Goal: Information Seeking & Learning: Learn about a topic

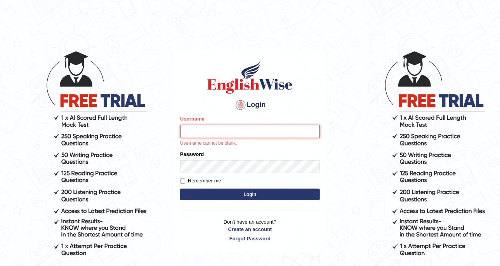
type input "DishaEw"
click at [451, 176] on body "Login Please fix the following errors: Username DishaEw Username cannot be blan…" at bounding box center [250, 158] width 500 height 266
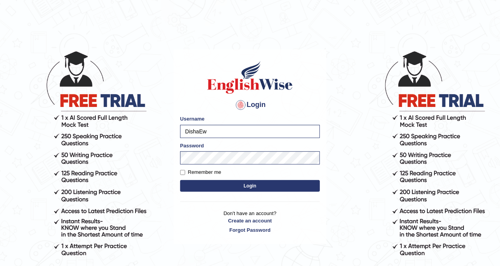
click at [251, 180] on button "Login" at bounding box center [250, 186] width 140 height 12
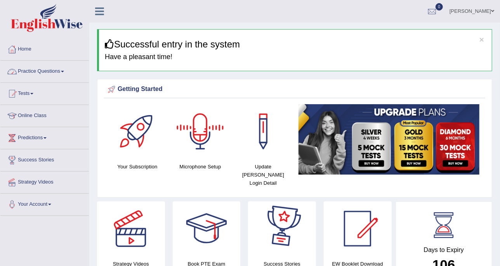
click at [28, 82] on li "Practice Questions Speaking Practice Read Aloud Repeat Sentence Describe Image …" at bounding box center [44, 72] width 89 height 22
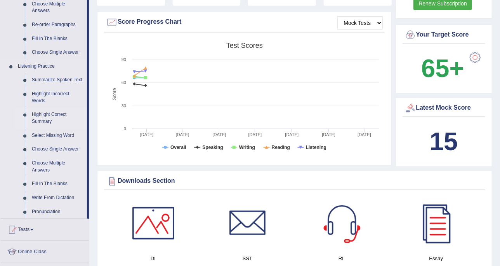
scroll to position [291, 0]
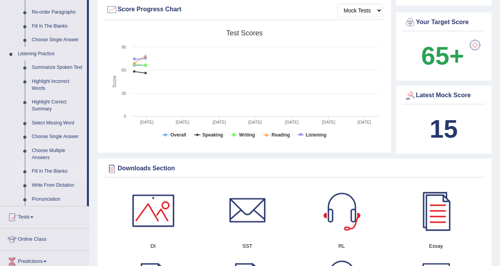
click at [66, 170] on link "Fill In The Blanks" at bounding box center [57, 171] width 59 height 14
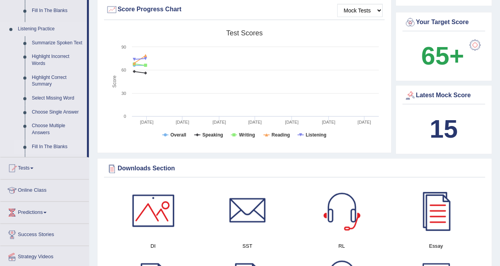
scroll to position [117, 0]
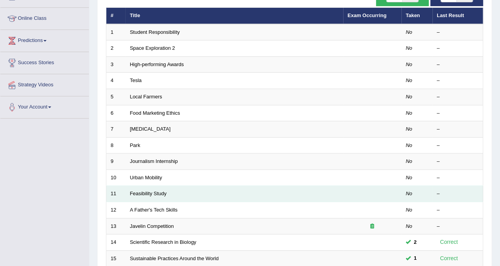
scroll to position [49, 0]
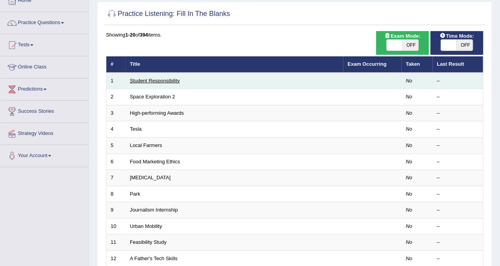
click at [141, 78] on link "Student Responsibility" at bounding box center [155, 81] width 50 height 6
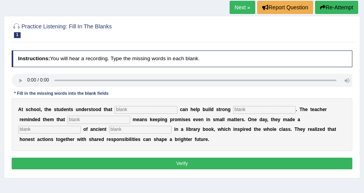
scroll to position [62, 0]
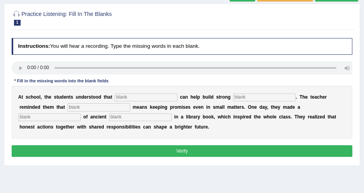
click at [164, 8] on div at bounding box center [182, 17] width 341 height 20
click at [62, 54] on div "Instructions: You will hear a recording. Type the missing words in each blank. …" at bounding box center [182, 98] width 344 height 127
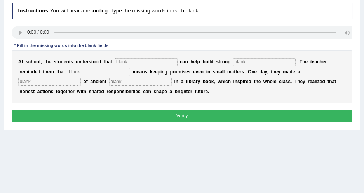
click at [119, 61] on input "text" at bounding box center [146, 62] width 63 height 8
click at [145, 61] on input "text" at bounding box center [146, 62] width 63 height 8
type input "responsibilities"
click at [233, 66] on input "text" at bounding box center [264, 62] width 63 height 8
type input "community"
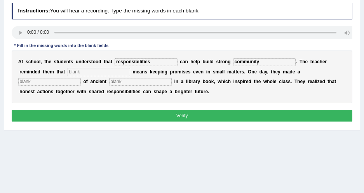
click at [81, 78] on input "text" at bounding box center [49, 82] width 63 height 8
click at [68, 71] on input "text" at bounding box center [99, 72] width 63 height 8
type input "integrity"
click at [81, 78] on input "text" at bounding box center [49, 82] width 63 height 8
type input "d"
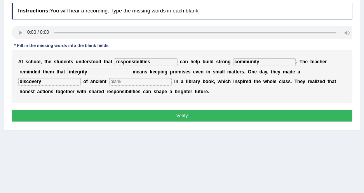
type input "discovery"
click at [109, 81] on input "text" at bounding box center [140, 82] width 63 height 8
type input "birds"
click at [99, 120] on button "Verify" at bounding box center [182, 115] width 341 height 11
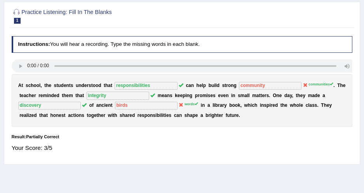
scroll to position [0, 0]
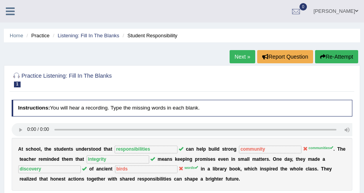
click at [232, 52] on link "Next »" at bounding box center [243, 56] width 26 height 13
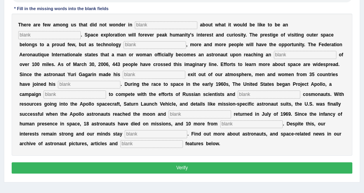
scroll to position [141, 0]
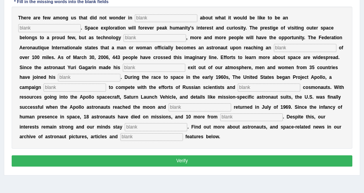
click at [231, 103] on input "text" at bounding box center [200, 107] width 63 height 8
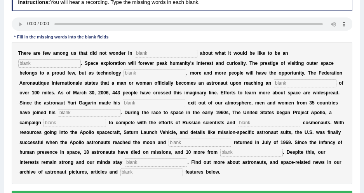
click at [166, 53] on input "text" at bounding box center [166, 54] width 63 height 8
type input "awe"
click at [81, 59] on input "text" at bounding box center [49, 63] width 63 height 8
paste input "astronaut"
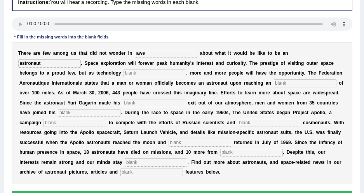
type input "astronaut"
click at [52, 78] on div "T h e r e a r e f e w a m o n g u s t h a t d i d n o t w o n d e r i n awe a b…" at bounding box center [182, 113] width 341 height 142
click at [124, 74] on input "text" at bounding box center [155, 74] width 63 height 8
paste input "develops"
type input "develops"
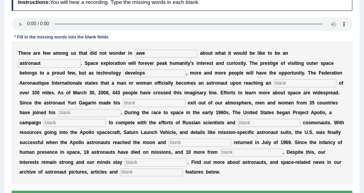
click at [44, 80] on b "q" at bounding box center [42, 82] width 3 height 5
click at [274, 83] on input "text" at bounding box center [305, 83] width 63 height 8
paste input "altitude"
type input "altitude"
click at [120, 109] on input "text" at bounding box center [89, 113] width 63 height 8
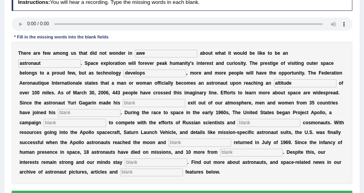
paste input "notoriety"
type input "notoriety"
click at [123, 99] on input "text" at bounding box center [154, 103] width 63 height 8
click at [123, 102] on input "text" at bounding box center [154, 103] width 63 height 8
type input "pioneering"
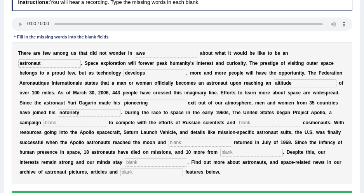
click at [120, 109] on input "notoriety" at bounding box center [89, 113] width 63 height 8
click at [106, 119] on input "text" at bounding box center [75, 123] width 63 height 8
drag, startPoint x: 281, startPoint y: 105, endPoint x: 258, endPoint y: 104, distance: 22.9
click at [120, 109] on input "notoriety" at bounding box center [89, 113] width 63 height 8
click at [105, 130] on b "a" at bounding box center [103, 132] width 3 height 5
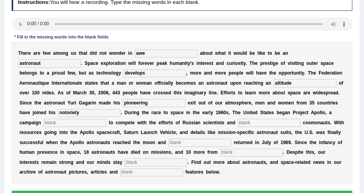
click at [106, 119] on input "text" at bounding box center [75, 123] width 63 height 8
click at [283, 11] on div "Instructions: You will hear a recording. Type the missing words in each blank. …" at bounding box center [182, 99] width 344 height 216
click at [311, 123] on b "m" at bounding box center [313, 122] width 4 height 5
click at [106, 119] on input "text" at bounding box center [75, 123] width 63 height 8
paste input "launched"
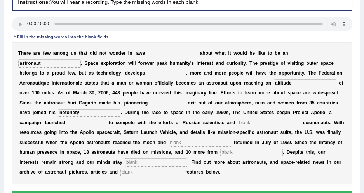
type input "launched"
click at [238, 123] on input "text" at bounding box center [269, 123] width 63 height 8
click at [238, 125] on input "text" at bounding box center [269, 123] width 63 height 8
click at [84, 117] on div "T h e r e a r e f e w a m o n g u s t h a t d i d n o t w o n d e r i n awe a b…" at bounding box center [182, 113] width 341 height 142
click at [238, 125] on input "text" at bounding box center [269, 123] width 63 height 8
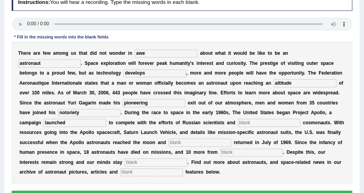
paste input "safety"
type input "safety"
drag, startPoint x: 134, startPoint y: 121, endPoint x: 160, endPoint y: 121, distance: 25.3
click at [160, 121] on div "T h e r e a r e f e w a m o n g u s t h a t d i d n o t w o n d e r i n awe a b…" at bounding box center [182, 113] width 341 height 142
click at [231, 139] on input "text" at bounding box center [200, 143] width 63 height 8
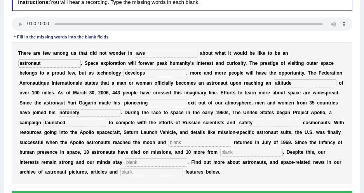
click at [187, 159] on input "text" at bounding box center [156, 163] width 63 height 8
paste input "determinded"
type input "determinded"
click at [231, 139] on input "text" at bounding box center [200, 143] width 63 height 8
paste input "launches"
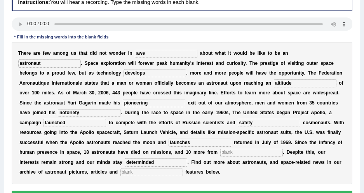
type input "launches"
click at [220, 153] on input "text" at bounding box center [251, 153] width 63 height 8
paste input "interacted"
type input "interacted"
drag, startPoint x: 47, startPoint y: 152, endPoint x: 0, endPoint y: 152, distance: 47.0
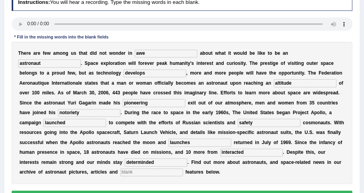
click at [183, 169] on input "text" at bounding box center [151, 173] width 63 height 8
paste input "interacted"
type input "interacted"
click at [231, 139] on input "launches" at bounding box center [200, 143] width 63 height 8
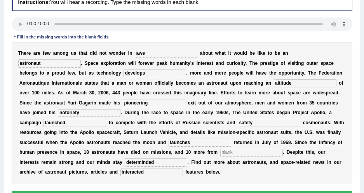
click at [48, 157] on div "T h e r e a r e f e w a m o n g u s t h a t d i d n o t w o n d e r i n awe a b…" at bounding box center [182, 113] width 341 height 142
click at [220, 152] on input "text" at bounding box center [251, 153] width 63 height 8
drag, startPoint x: 314, startPoint y: 136, endPoint x: 276, endPoint y: 134, distance: 38.2
click at [276, 134] on div "T h e r e a r e f e w a m o n g u s t h a t d i d n o t w o n d e r i n awe a b…" at bounding box center [182, 113] width 341 height 142
click at [220, 155] on input "text" at bounding box center [251, 153] width 63 height 8
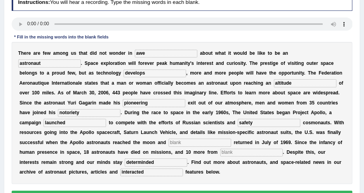
paste input "launches"
type input "launches"
click at [231, 139] on input "text" at bounding box center [200, 143] width 63 height 8
drag, startPoint x: 103, startPoint y: 120, endPoint x: 66, endPoint y: 121, distance: 36.5
click at [66, 121] on div "T h e r e a r e f e w a m o n g u s t h a t d i d n o t w o n d e r i n awe a b…" at bounding box center [182, 113] width 341 height 142
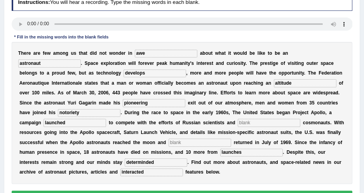
click at [231, 139] on input "text" at bounding box center [200, 143] width 63 height 8
paste input "safety"
click at [231, 139] on input "safety" at bounding box center [200, 143] width 63 height 8
type input "safely"
click at [238, 120] on input "text" at bounding box center [269, 123] width 63 height 8
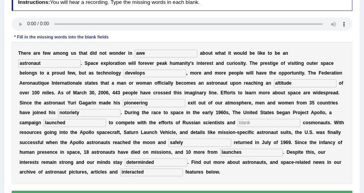
click at [238, 120] on input "text" at bounding box center [269, 123] width 63 height 8
type input "future"
drag, startPoint x: 238, startPoint y: 112, endPoint x: 212, endPoint y: 110, distance: 26.1
click at [212, 110] on div "T h e r e a r e f e w a m o n g u s t h a t d i d n o t w o n d e r i n awe a b…" at bounding box center [182, 113] width 341 height 142
drag, startPoint x: 106, startPoint y: 120, endPoint x: 53, endPoint y: 116, distance: 52.7
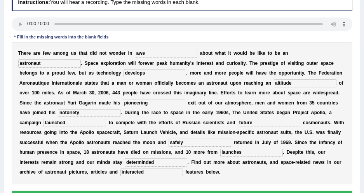
click at [53, 116] on div "T h e r e a r e f e w a m o n g u s t h a t d i d n o t w o n d e r i n awe a b…" at bounding box center [182, 113] width 341 height 142
click at [175, 128] on div "T h e r e a r e f e w a m o n g u s t h a t d i d n o t w o n d e r i n awe a b…" at bounding box center [182, 113] width 341 height 142
drag, startPoint x: 216, startPoint y: 150, endPoint x: 273, endPoint y: 147, distance: 56.8
click at [273, 147] on div "T h e r e a r e f e w a m o n g u s t h a t d i d n o t w o n d e r i n awe a b…" at bounding box center [182, 113] width 341 height 142
click at [187, 159] on input "determinded" at bounding box center [156, 163] width 63 height 8
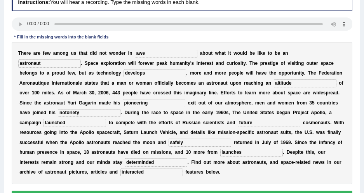
drag, startPoint x: 244, startPoint y: 152, endPoint x: 238, endPoint y: 152, distance: 6.2
click at [187, 159] on input "determinded" at bounding box center [156, 163] width 63 height 8
click at [187, 159] on input "determind" at bounding box center [156, 163] width 63 height 8
type input "determined"
click at [201, 169] on b "e" at bounding box center [199, 171] width 3 height 5
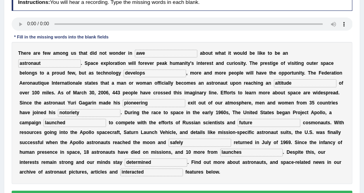
drag, startPoint x: 254, startPoint y: 151, endPoint x: 209, endPoint y: 155, distance: 44.9
click at [209, 155] on div "T h e r e a r e f e w a m o n g u s t h a t d i d n o t w o n d e r i n awe a b…" at bounding box center [182, 113] width 341 height 142
click at [284, 169] on div "T h e r e a r e f e w a m o n g u s t h a t d i d n o t w o n d e r i n awe a b…" at bounding box center [182, 113] width 341 height 142
click at [217, 191] on button "Verify" at bounding box center [182, 196] width 341 height 11
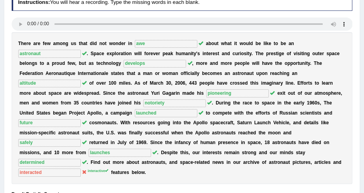
click at [291, 179] on div "Instructions: You will hear a recording. Type the missing words in each blank. …" at bounding box center [182, 104] width 344 height 227
click at [274, 164] on div "T h e r e a r e f e w a m o n g u s t h a t d i d n o t w o n d e r i n awe a b…" at bounding box center [182, 108] width 341 height 152
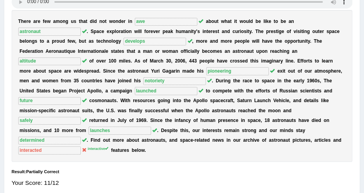
scroll to position [141, 0]
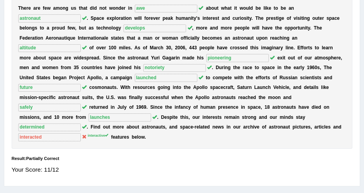
click at [288, 124] on b "t" at bounding box center [289, 126] width 2 height 5
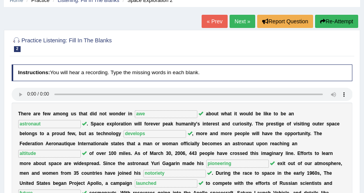
scroll to position [0, 0]
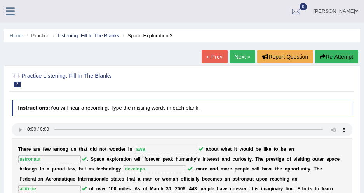
click at [240, 54] on link "Next »" at bounding box center [243, 56] width 26 height 13
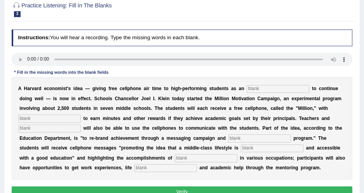
scroll to position [106, 0]
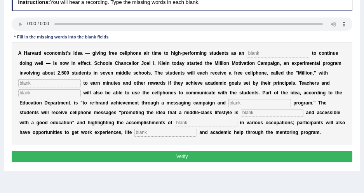
click at [81, 79] on input "text" at bounding box center [49, 83] width 63 height 8
click at [330, 77] on div "A H a r v a r d e c o n o m i s t ' s i d e a — g i v i n g f r e e c e l l p h…" at bounding box center [182, 93] width 341 height 103
click at [158, 39] on div "Instructions: You will hear a recording. Type the missing words in each blank. …" at bounding box center [182, 79] width 344 height 177
click at [257, 53] on input "text" at bounding box center [278, 54] width 63 height 8
click at [256, 56] on input "text" at bounding box center [278, 54] width 63 height 8
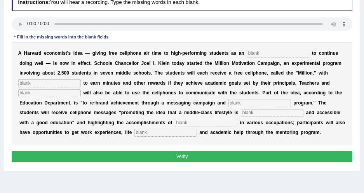
paste input "insentive"
click at [247, 54] on input "insentive" at bounding box center [278, 54] width 63 height 8
type input "incentive"
click at [264, 47] on div "A H a r v a r d e c o n o m i s t ' s i d e a — g i v i n g f r e e c e l l p h…" at bounding box center [182, 93] width 341 height 103
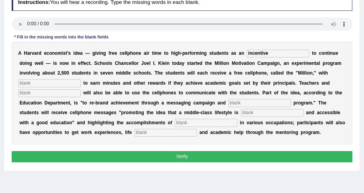
click at [81, 79] on input "text" at bounding box center [49, 83] width 63 height 8
paste input "opportunity"
drag, startPoint x: 283, startPoint y: 72, endPoint x: 296, endPoint y: 73, distance: 12.5
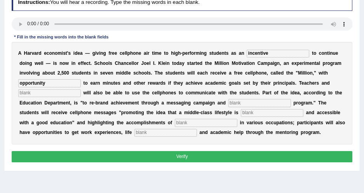
click at [81, 79] on input "opportunity" at bounding box center [49, 83] width 63 height 8
type input "opportunities"
click at [87, 90] on b "w" at bounding box center [85, 92] width 3 height 5
click at [81, 89] on input "text" at bounding box center [49, 93] width 63 height 8
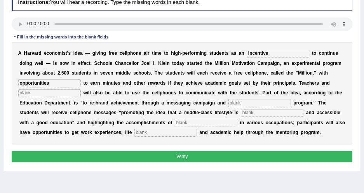
paste input "administrators"
type input "administrators"
click at [228, 105] on input "text" at bounding box center [259, 103] width 63 height 8
click at [228, 101] on input "text" at bounding box center [259, 103] width 63 height 8
paste input "mentoring"
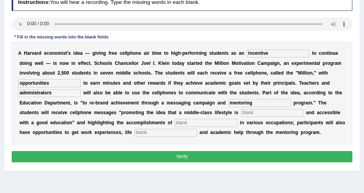
type input "mentoring"
click at [241, 115] on input "text" at bounding box center [272, 113] width 63 height 8
click at [241, 112] on input "text" at bounding box center [272, 113] width 63 height 8
paste input "desirable"
type input "desirable"
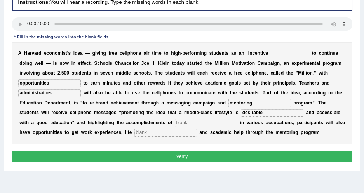
click at [175, 121] on input "text" at bounding box center [206, 123] width 63 height 8
click at [175, 125] on input "text" at bounding box center [206, 123] width 63 height 8
click at [175, 121] on input "text" at bounding box center [206, 123] width 63 height 8
paste input "professionals"
type input "professionals"
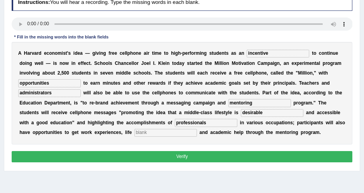
click at [197, 129] on input "text" at bounding box center [165, 133] width 63 height 8
paste input "coaching"
type input "coaching"
click at [269, 155] on button "Verify" at bounding box center [182, 156] width 341 height 11
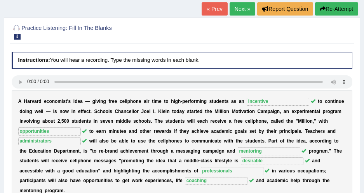
scroll to position [35, 0]
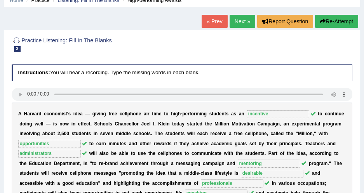
click at [250, 21] on link "Next »" at bounding box center [243, 21] width 26 height 13
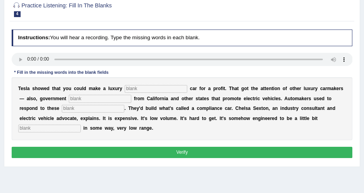
click at [129, 87] on input "text" at bounding box center [156, 89] width 63 height 8
paste input "electric"
type input "electric"
click at [71, 101] on input "text" at bounding box center [100, 99] width 63 height 8
paste input "regulations"
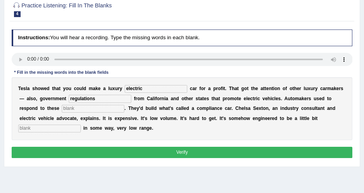
type input "regulations"
click at [64, 109] on input "text" at bounding box center [93, 109] width 63 height 8
paste input "mended"
type input "mended"
click at [81, 125] on input "text" at bounding box center [49, 129] width 63 height 8
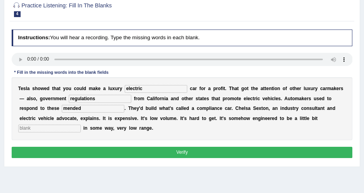
paste input "unattracted"
type input "unattracted"
drag, startPoint x: 269, startPoint y: 118, endPoint x: 263, endPoint y: 116, distance: 6.9
click at [81, 125] on input "unattracted" at bounding box center [49, 129] width 63 height 8
click at [264, 127] on div "T e s l a s h o w e d t h a t y o u c o u l d m a k e a l u x u r y electric c …" at bounding box center [182, 108] width 341 height 63
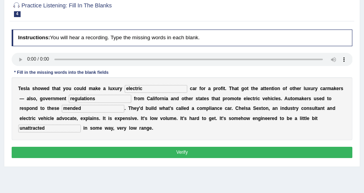
click at [258, 150] on button "Verify" at bounding box center [182, 152] width 341 height 11
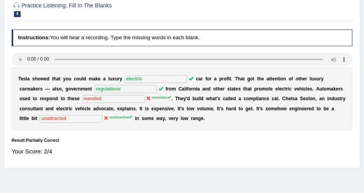
click at [285, 117] on div "T e s l a s h o w e d t h a t y o u c o u l d m a k e a l u x u r y electric c …" at bounding box center [182, 99] width 341 height 63
click at [254, 110] on b at bounding box center [255, 108] width 3 height 5
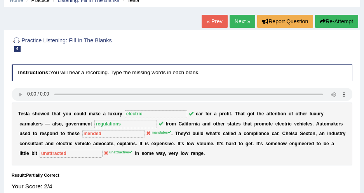
click at [234, 26] on link "Next »" at bounding box center [243, 21] width 26 height 13
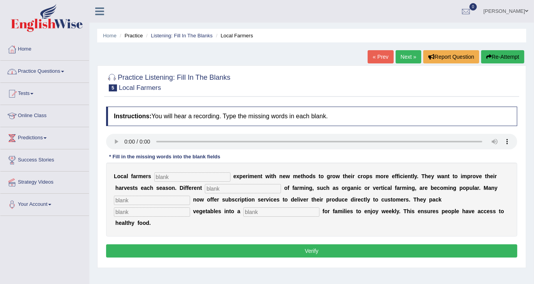
click at [79, 70] on link "Practice Questions" at bounding box center [44, 70] width 89 height 19
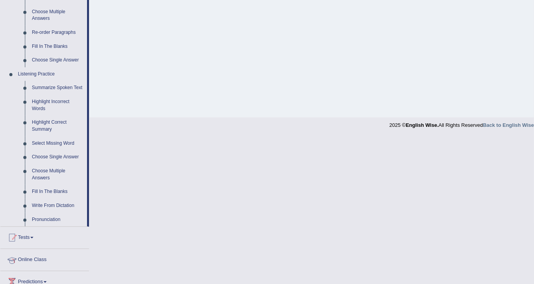
scroll to position [310, 0]
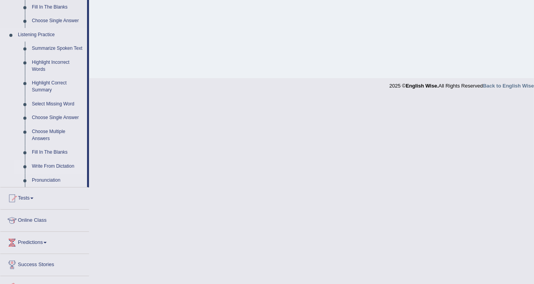
click at [70, 167] on link "Write From Dictation" at bounding box center [57, 166] width 59 height 14
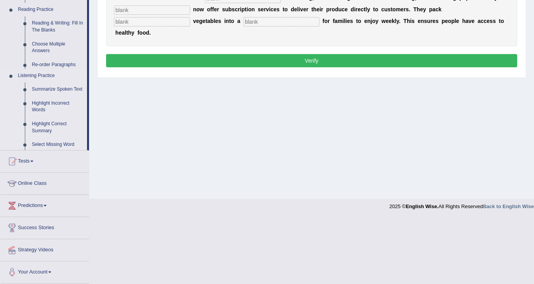
scroll to position [124, 0]
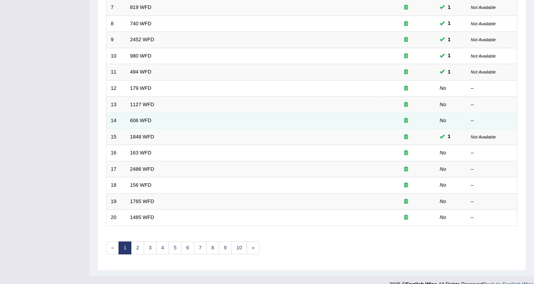
scroll to position [228, 0]
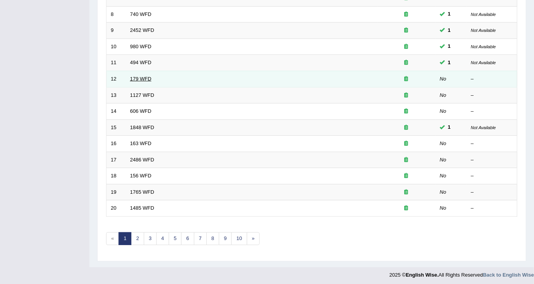
click at [143, 77] on link "179 WFD" at bounding box center [140, 79] width 21 height 6
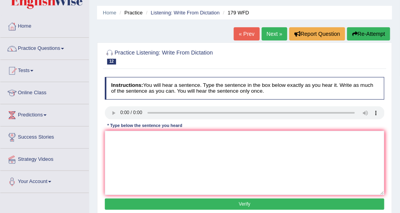
scroll to position [39, 0]
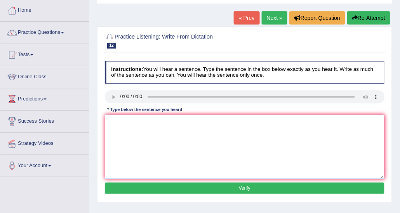
click at [123, 123] on textarea at bounding box center [245, 147] width 280 height 64
click at [144, 116] on textarea at bounding box center [245, 147] width 280 height 64
click at [118, 120] on textarea at bounding box center [245, 147] width 280 height 64
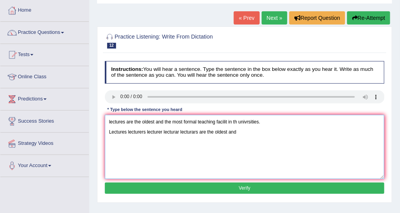
click at [239, 131] on textarea "lectures are the oldest and the most formal teaching facilit in th univrsities.…" at bounding box center [245, 147] width 280 height 64
click at [338, 137] on textarea "lectures are the oldest and the most formal teaching facilit in th univrsities.…" at bounding box center [245, 147] width 280 height 64
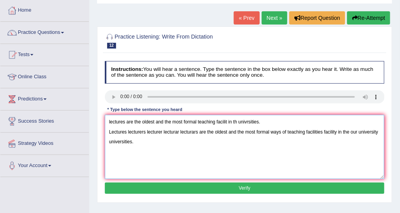
click at [195, 121] on textarea "lectures are the oldest and the most formal teaching facilit in th univrsities.…" at bounding box center [245, 147] width 280 height 64
drag, startPoint x: 213, startPoint y: 122, endPoint x: 26, endPoint y: 122, distance: 186.5
click at [26, 122] on div "Toggle navigation Home Practice Questions Speaking Practice Read Aloud Repeat S…" at bounding box center [200, 163] width 400 height 404
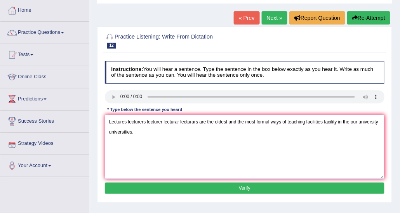
click at [108, 131] on textarea "Lectures lecturers lecturer lecturar lecturars are the oldest and the most form…" at bounding box center [245, 147] width 280 height 64
type textarea "Lectures lecturers lecturer lecturar lecturars are the oldest and the most form…"
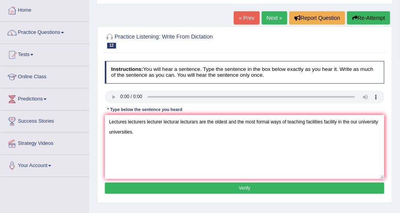
click at [191, 192] on button "Verify" at bounding box center [245, 187] width 280 height 11
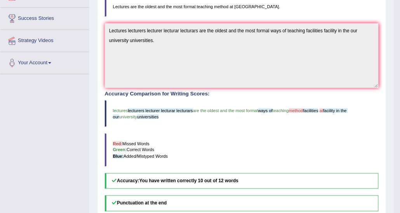
scroll to position [155, 0]
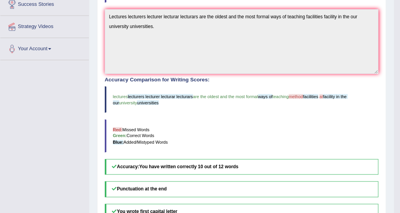
drag, startPoint x: 158, startPoint y: 94, endPoint x: 184, endPoint y: 94, distance: 25.6
click at [184, 94] on span "lecturers lecturer lecturar lecturars" at bounding box center [160, 96] width 65 height 5
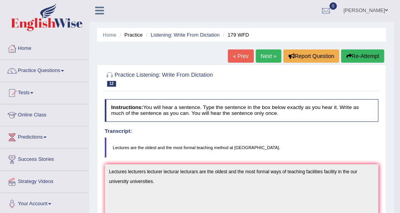
scroll to position [0, 0]
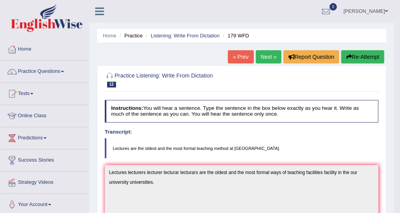
click at [270, 61] on link "Next »" at bounding box center [269, 56] width 26 height 13
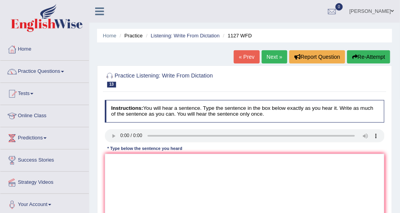
scroll to position [39, 0]
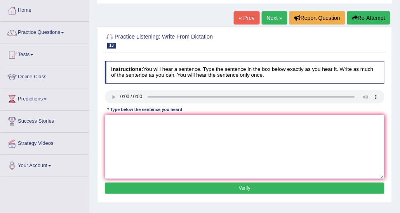
click at [138, 120] on textarea at bounding box center [245, 147] width 280 height 64
click at [139, 134] on textarea "a univr sdegre is re to enter many proffsijns" at bounding box center [245, 147] width 280 height 64
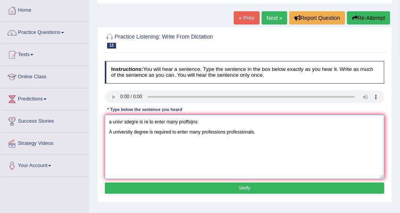
drag, startPoint x: 214, startPoint y: 119, endPoint x: 25, endPoint y: 112, distance: 189.3
click at [25, 112] on div "Toggle navigation Home Practice Questions Speaking Practice Read Aloud Repeat S…" at bounding box center [200, 163] width 400 height 404
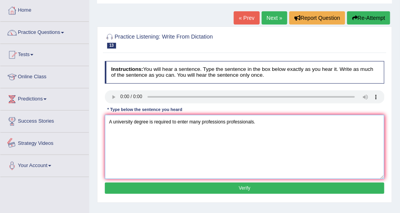
click at [110, 130] on textarea "A university degree is required to enter many professions professionals." at bounding box center [245, 147] width 280 height 64
click at [182, 144] on textarea "A university degree is required to enter many professions professionals." at bounding box center [245, 147] width 280 height 64
type textarea "A university degree is required to enter many professions professionals."
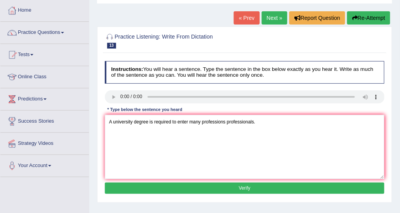
click at [244, 190] on button "Verify" at bounding box center [245, 187] width 280 height 11
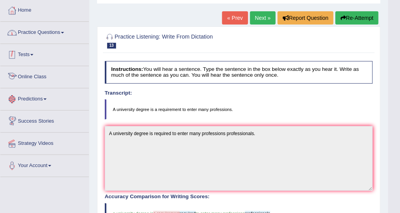
click at [66, 32] on link "Practice Questions" at bounding box center [44, 31] width 89 height 19
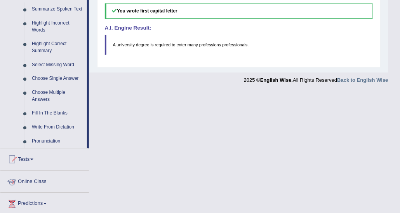
scroll to position [389, 0]
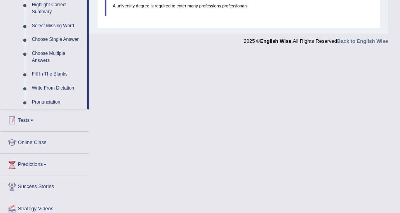
click at [43, 121] on link "Tests" at bounding box center [44, 118] width 89 height 19
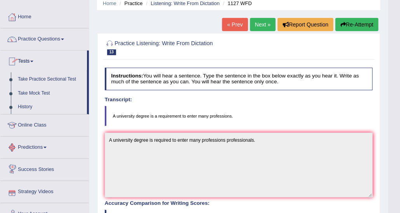
scroll to position [31, 0]
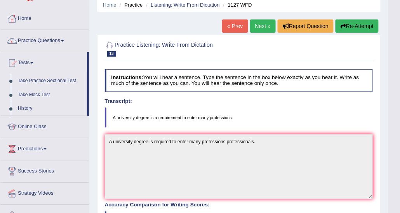
click at [235, 122] on blockquote "A university degree is a requirement to enter many professions." at bounding box center [239, 117] width 268 height 20
click at [264, 23] on link "Next »" at bounding box center [263, 25] width 26 height 13
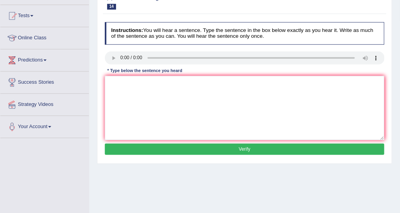
scroll to position [39, 0]
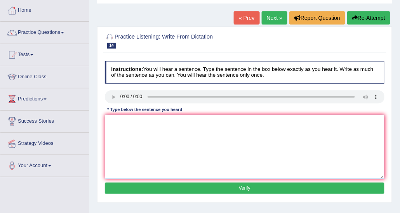
click at [113, 123] on textarea at bounding box center [245, 147] width 280 height 64
click at [126, 131] on textarea at bounding box center [245, 147] width 280 height 64
paste textarea "students are studying in language literature in ancient greece"
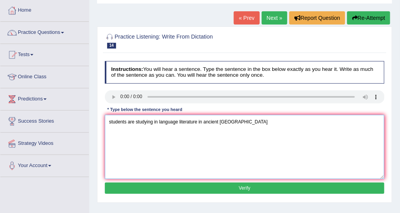
click at [110, 122] on textarea "students are studying in language literature in ancient greece" at bounding box center [245, 147] width 280 height 64
click at [237, 124] on textarea "Students are studying in language literature in ancient greece" at bounding box center [245, 147] width 280 height 64
click at [234, 123] on textarea "Students are studying in language literature in ancient greece." at bounding box center [245, 147] width 280 height 64
click at [235, 121] on textarea "Students are studying in language literature in ancient greece Greece." at bounding box center [245, 147] width 280 height 64
click at [251, 151] on textarea "Students are studying in language literature in ancient greece Greece." at bounding box center [245, 147] width 280 height 64
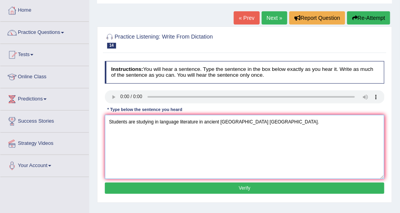
type textarea "Students are studying in language literature in ancient greece Greece."
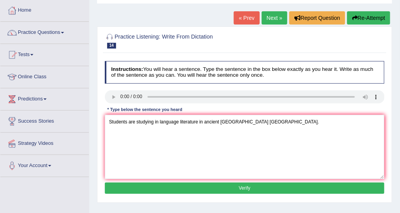
drag, startPoint x: 229, startPoint y: 190, endPoint x: 230, endPoint y: 166, distance: 24.1
click at [229, 190] on button "Verify" at bounding box center [245, 187] width 280 height 11
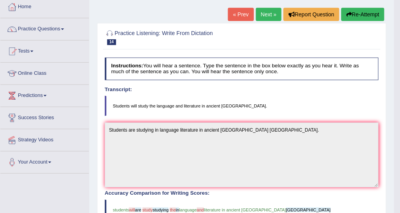
scroll to position [0, 0]
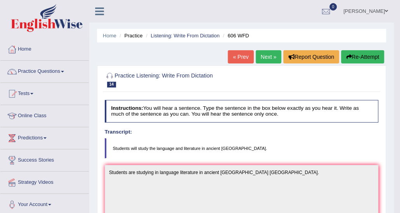
click at [268, 54] on link "Next »" at bounding box center [269, 56] width 26 height 13
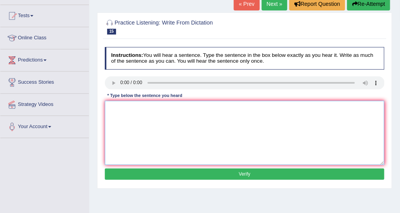
click at [136, 125] on textarea at bounding box center [245, 133] width 280 height 64
paste textarea "students must have valid identification for enroll this courase"
click at [243, 110] on textarea "students must have valid identification for enroll this courase" at bounding box center [245, 133] width 280 height 64
paste textarea "course"
drag, startPoint x: 110, startPoint y: 109, endPoint x: 96, endPoint y: 111, distance: 14.9
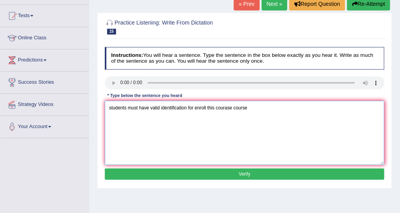
click at [96, 111] on div "Home Practice Listening: Write From Dictation 1848 WFD You have already given a…" at bounding box center [244, 116] width 311 height 389
click at [259, 105] on textarea "Students must have valid identification for enroll this courase course" at bounding box center [245, 133] width 280 height 64
type textarea "Students must have valid identification for enroll this courase course."
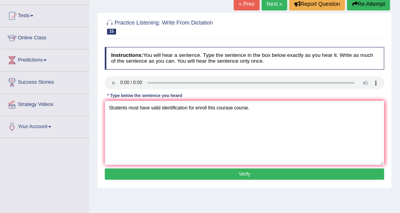
click at [248, 175] on button "Verify" at bounding box center [245, 173] width 280 height 11
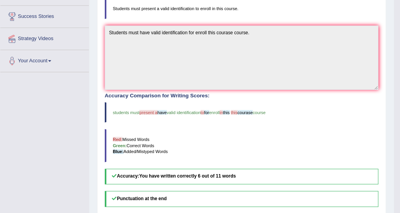
scroll to position [155, 0]
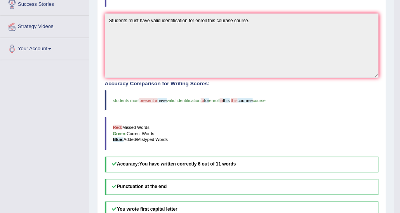
click at [364, 157] on h5 "Accuracy: You have written correctly 6 out of 11 words" at bounding box center [242, 165] width 274 height 16
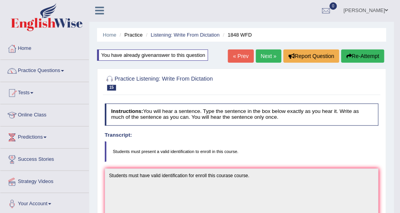
scroll to position [0, 0]
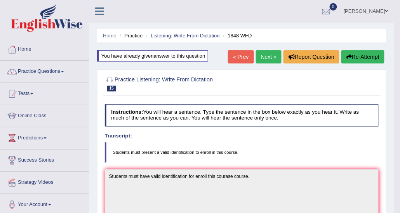
click at [267, 62] on link "Next »" at bounding box center [269, 56] width 26 height 13
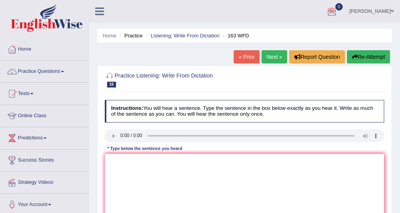
click at [279, 58] on link "Next »" at bounding box center [275, 56] width 26 height 13
click at [184, 38] on li "Listening: Write From Dictation" at bounding box center [182, 35] width 76 height 7
click at [185, 36] on link "Listening: Write From Dictation" at bounding box center [185, 36] width 69 height 6
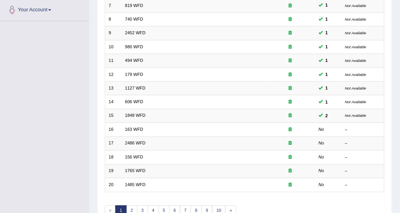
scroll to position [232, 0]
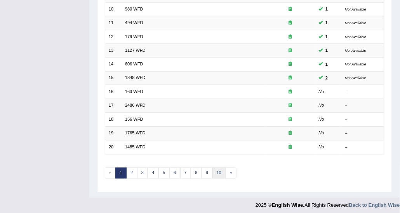
click at [215, 167] on link "10" at bounding box center [220, 172] width 14 height 11
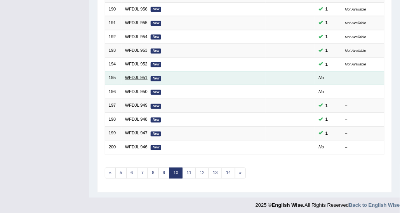
click at [141, 76] on link "WFDJL 951" at bounding box center [136, 77] width 23 height 5
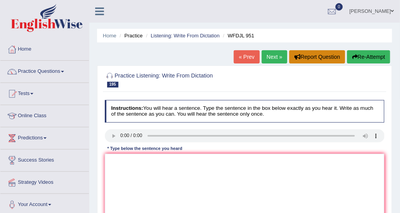
click at [290, 52] on button "Report Question" at bounding box center [317, 56] width 56 height 13
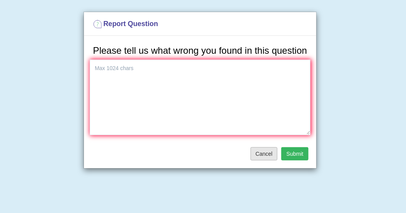
click at [267, 156] on button "Cancel" at bounding box center [264, 153] width 27 height 13
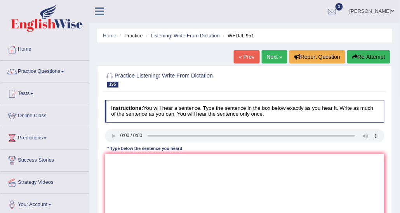
click at [283, 59] on link "Next »" at bounding box center [275, 56] width 26 height 13
click at [193, 35] on link "Listening: Write From Dictation" at bounding box center [185, 36] width 69 height 6
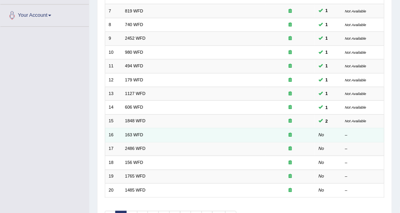
scroll to position [232, 0]
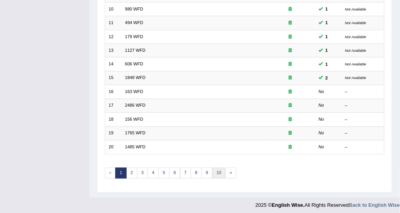
click at [213, 168] on link "10" at bounding box center [220, 172] width 14 height 11
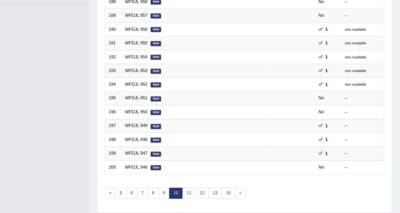
scroll to position [232, 0]
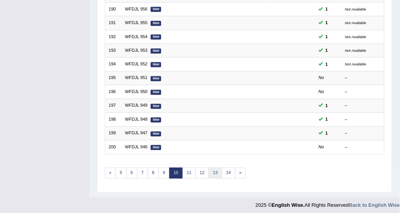
click at [214, 169] on link "13" at bounding box center [216, 172] width 14 height 11
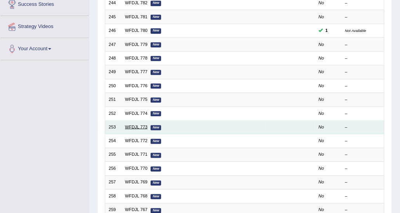
click at [135, 126] on link "WFDJL 773" at bounding box center [136, 126] width 23 height 5
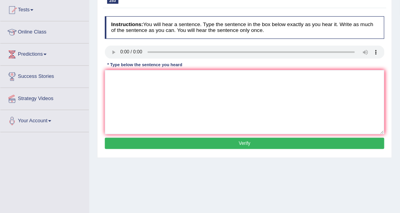
scroll to position [39, 0]
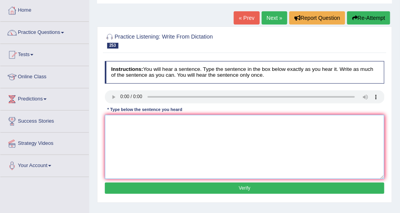
click at [211, 129] on textarea at bounding box center [245, 147] width 280 height 64
drag, startPoint x: 153, startPoint y: 159, endPoint x: 153, endPoint y: 145, distance: 13.6
click at [153, 159] on textarea at bounding box center [245, 147] width 280 height 64
paste textarea "scholarship help students need globaly and localy"
click at [206, 125] on textarea "scholarship help students need globaly and localy" at bounding box center [245, 147] width 280 height 64
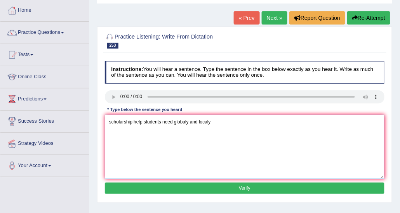
click at [215, 121] on textarea "scholarship help students need globaly and localy" at bounding box center [245, 147] width 280 height 64
paste textarea "globally"
drag, startPoint x: 110, startPoint y: 124, endPoint x: 92, endPoint y: 127, distance: 18.3
click at [92, 127] on div "Home Practice Listening: Write From Dictation WFDJL 773 « Prev Next » Report Qu…" at bounding box center [244, 155] width 311 height 389
click at [136, 124] on textarea "scholarship help students need globaly and localy globally." at bounding box center [245, 147] width 280 height 64
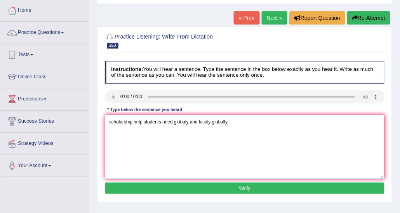
drag, startPoint x: 110, startPoint y: 121, endPoint x: 103, endPoint y: 122, distance: 7.0
click at [103, 122] on div "Instructions: You will hear a sentence. Type the sentence in the box below exac…" at bounding box center [244, 128] width 283 height 141
type textarea "Scholarship help students need globaly and localy globally."
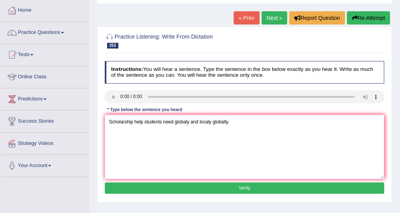
click at [159, 185] on button "Verify" at bounding box center [245, 187] width 280 height 11
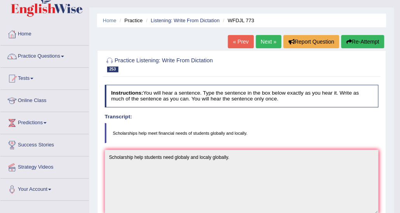
scroll to position [0, 0]
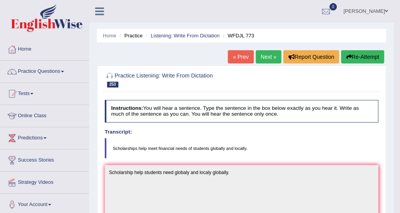
click at [220, 69] on div at bounding box center [242, 79] width 274 height 20
click at [46, 70] on link "Practice Questions" at bounding box center [44, 70] width 89 height 19
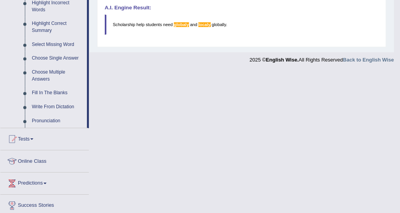
scroll to position [389, 0]
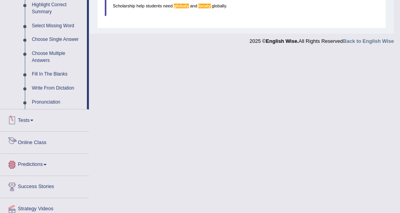
click at [35, 115] on link "Tests" at bounding box center [44, 118] width 89 height 19
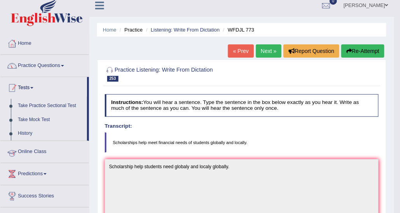
scroll to position [5, 0]
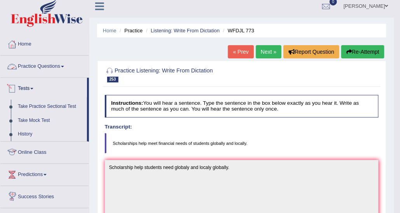
click at [36, 74] on link "Practice Questions" at bounding box center [44, 65] width 89 height 19
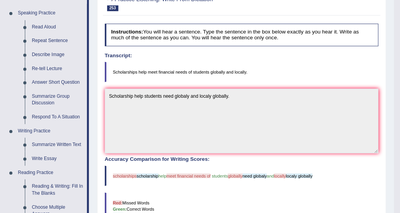
scroll to position [78, 0]
